Goal: Information Seeking & Learning: Check status

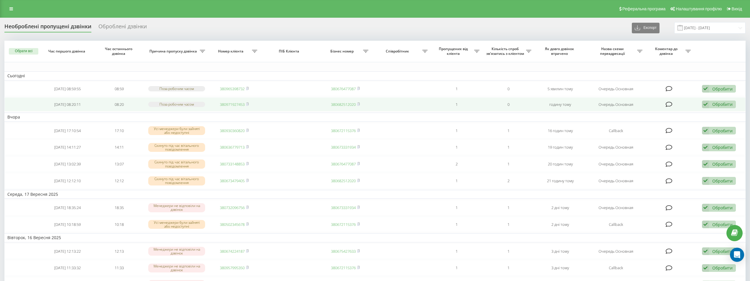
click at [225, 103] on link "380971927453" at bounding box center [232, 104] width 25 height 5
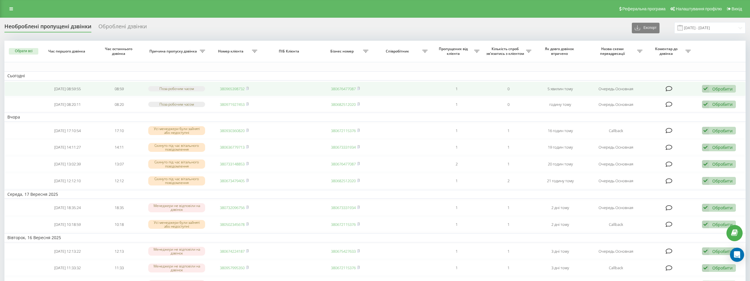
click at [230, 87] on link "380965398732" at bounding box center [232, 88] width 25 height 5
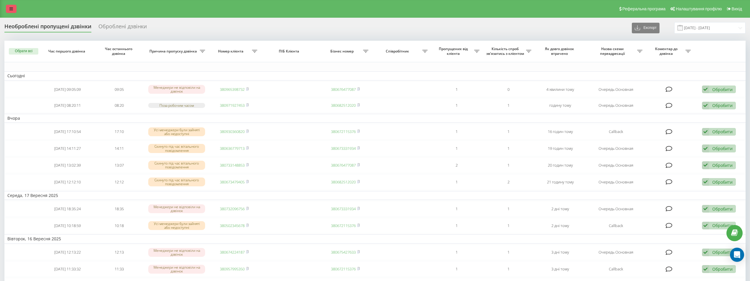
click at [13, 6] on link at bounding box center [11, 9] width 11 height 8
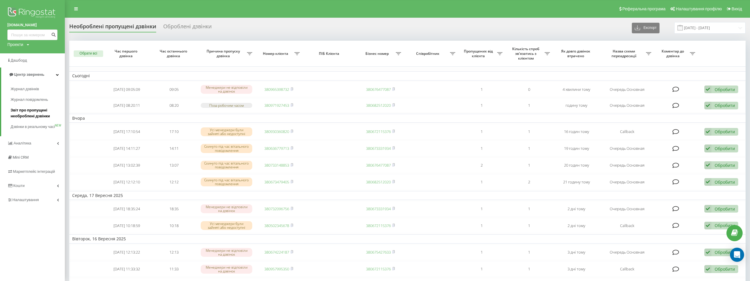
click at [27, 116] on span "Звіт про пропущені необроблені дзвінки" at bounding box center [36, 113] width 51 height 12
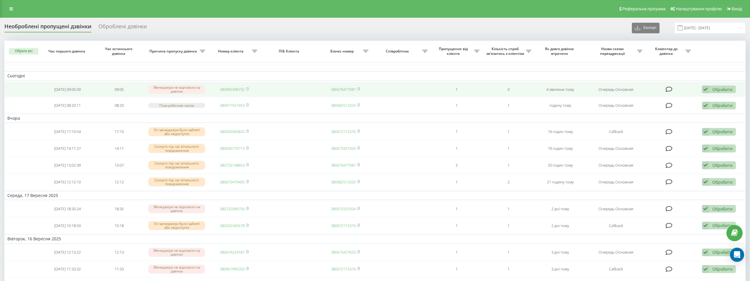
click at [228, 86] on td "380965398732" at bounding box center [234, 90] width 52 height 16
click at [227, 89] on link "380965398732" at bounding box center [232, 89] width 25 height 5
click at [726, 89] on div "Обробити" at bounding box center [722, 90] width 20 height 6
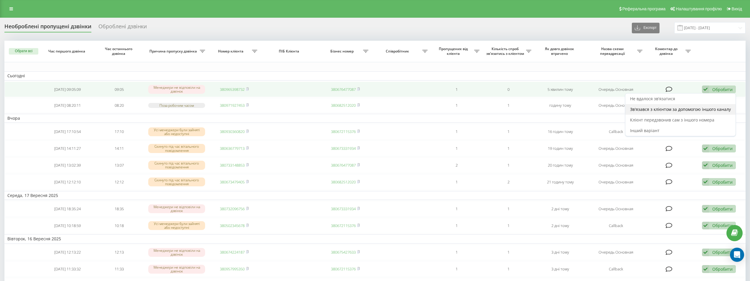
click at [697, 108] on span "Зв'язався з клієнтом за допомогою іншого каналу" at bounding box center [680, 109] width 101 height 6
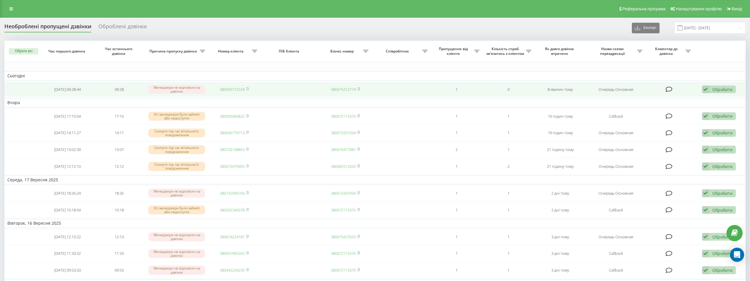
click at [234, 90] on link "380503772224" at bounding box center [232, 89] width 25 height 5
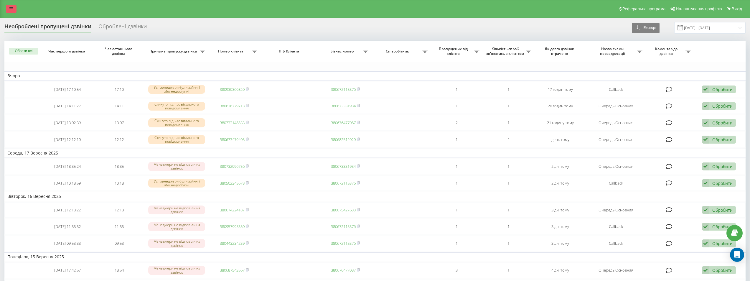
click at [14, 6] on link at bounding box center [11, 9] width 11 height 8
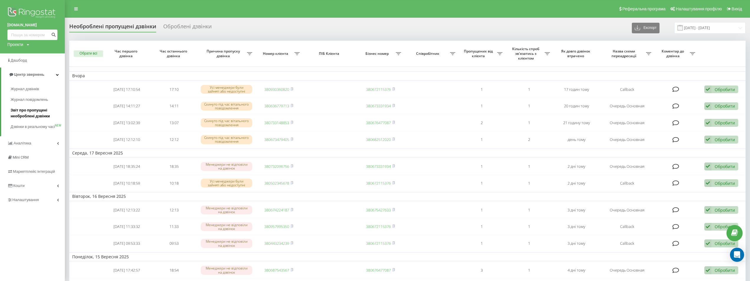
click at [22, 112] on span "Звіт про пропущені необроблені дзвінки" at bounding box center [36, 113] width 51 height 12
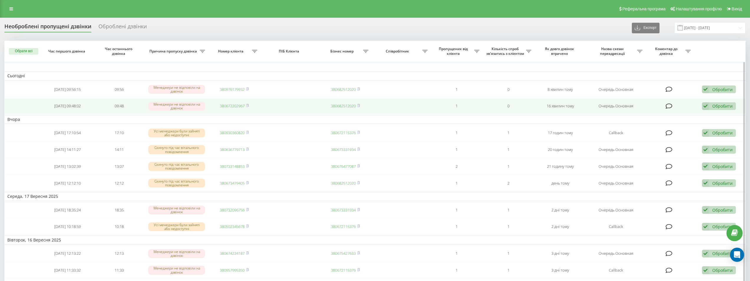
click at [227, 110] on td "380672202967" at bounding box center [234, 106] width 52 height 16
click at [227, 108] on link "380672202967" at bounding box center [232, 105] width 25 height 5
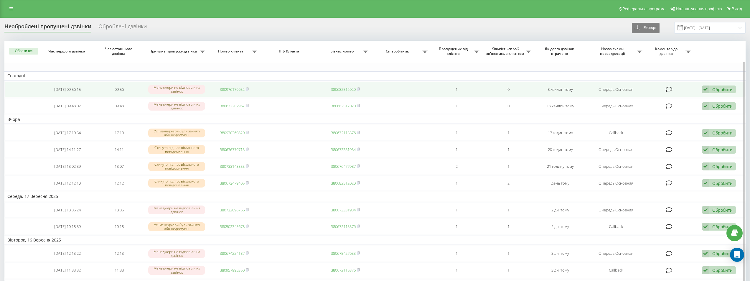
click at [233, 88] on link "380976179932" at bounding box center [232, 89] width 25 height 5
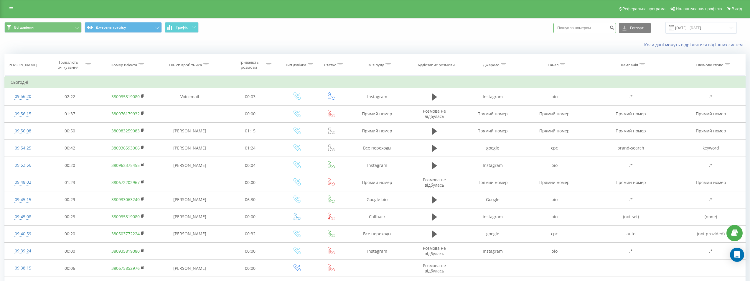
click at [594, 27] on input at bounding box center [584, 28] width 62 height 11
type input "0682862423"
click at [614, 27] on icon "submit" at bounding box center [611, 27] width 5 height 4
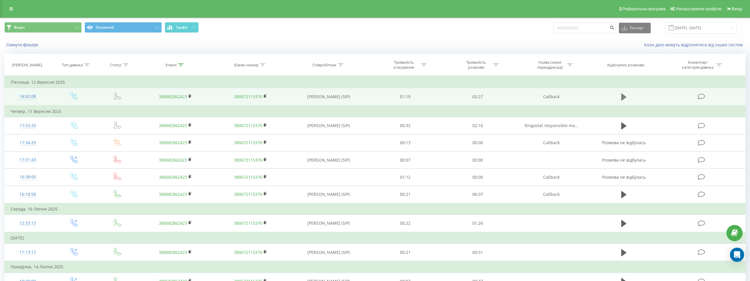
click at [622, 97] on icon at bounding box center [623, 96] width 5 height 7
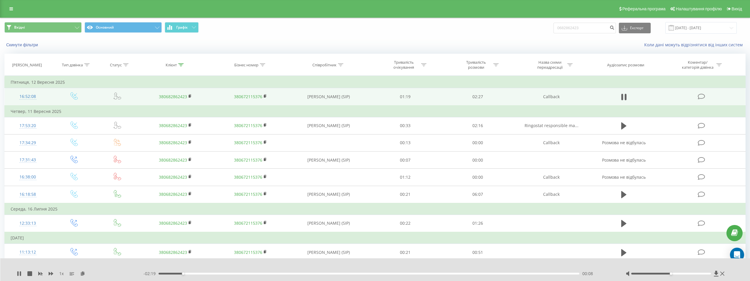
click at [686, 273] on div at bounding box center [671, 274] width 80 height 2
click at [51, 273] on icon at bounding box center [51, 273] width 5 height 5
click at [320, 274] on div "00:16" at bounding box center [368, 274] width 420 height 2
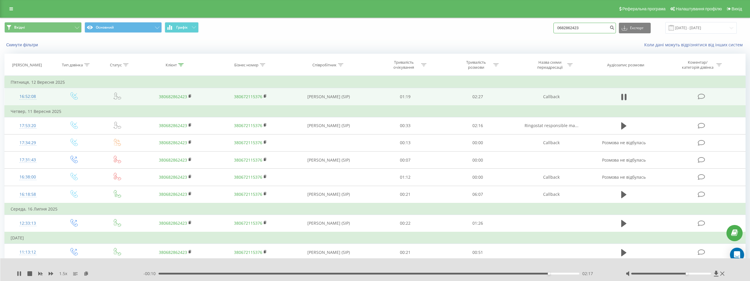
drag, startPoint x: 590, startPoint y: 27, endPoint x: 547, endPoint y: 27, distance: 43.0
click at [547, 27] on div "Вхідні Основний Графік 0682862423 Експорт .csv .xls .xlsx 19.06.2025 - 19.09.20…" at bounding box center [374, 27] width 741 height 11
click at [10, 11] on icon at bounding box center [11, 9] width 4 height 4
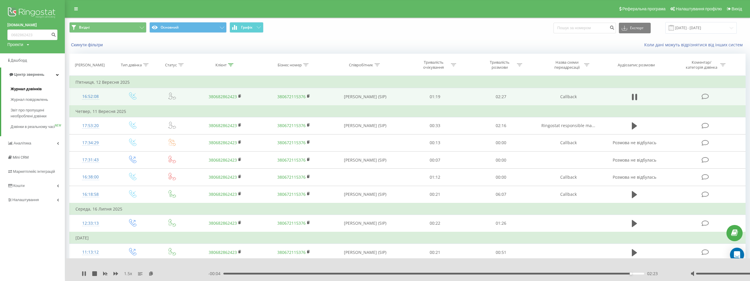
click at [28, 88] on span "Журнал дзвінків" at bounding box center [26, 89] width 31 height 6
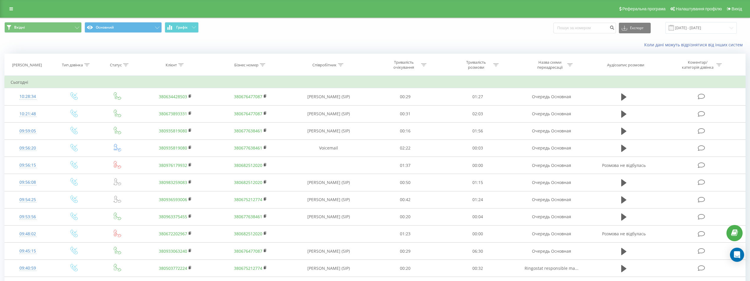
click at [53, 18] on div "Вхідні Основний Графік Експорт .csv .xls .xlsx [DATE] - [DATE]" at bounding box center [374, 28] width 749 height 20
click at [44, 32] on button "Вхідні" at bounding box center [42, 27] width 77 height 11
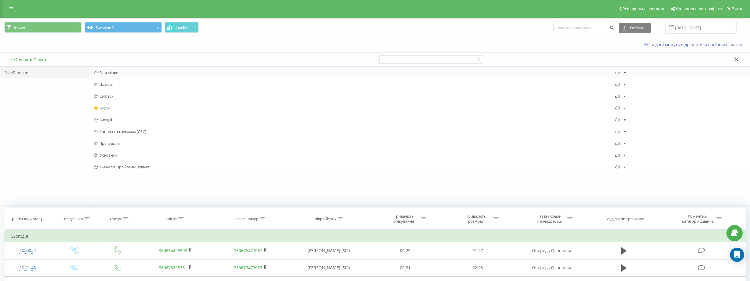
click at [110, 72] on span "Всі дзвінки" at bounding box center [354, 72] width 521 height 4
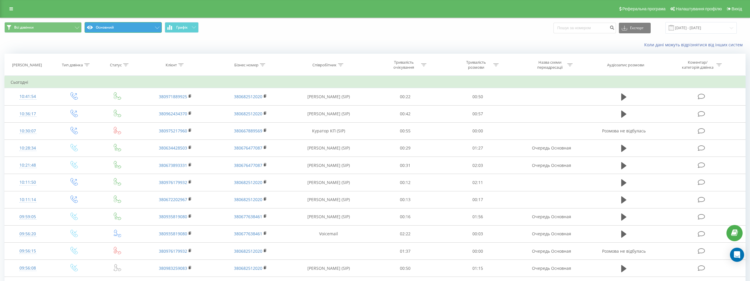
click at [125, 29] on button "Основний" at bounding box center [123, 27] width 77 height 11
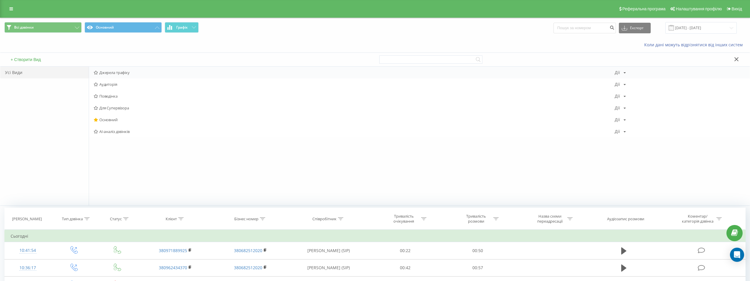
click at [125, 70] on span "Джерела трафіку" at bounding box center [354, 72] width 521 height 4
